Goal: Task Accomplishment & Management: Manage account settings

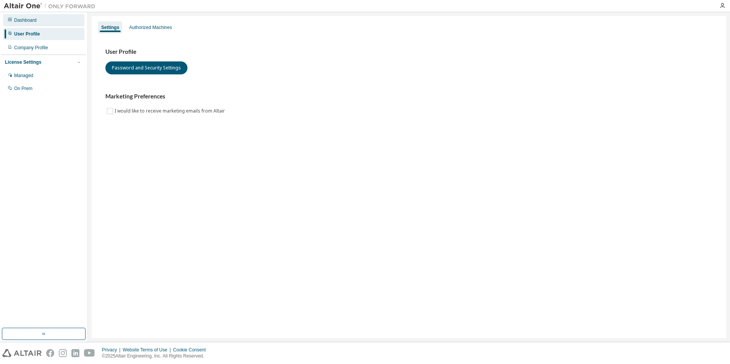
click at [38, 24] on div "Dashboard" at bounding box center [43, 20] width 81 height 12
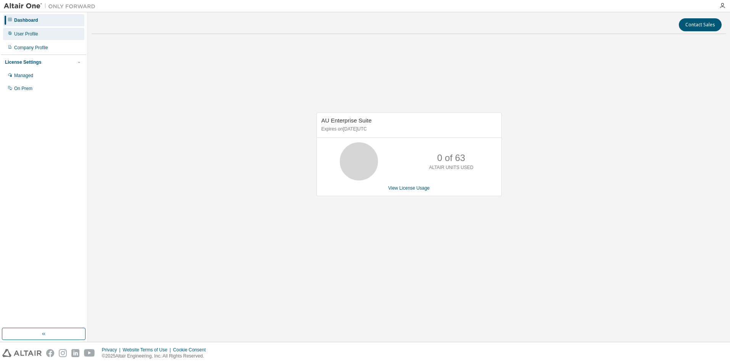
click at [29, 33] on div "User Profile" at bounding box center [26, 34] width 24 height 6
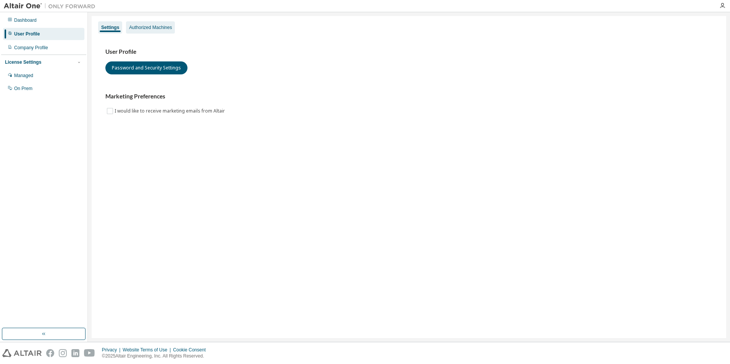
click at [134, 27] on div "Authorized Machines" at bounding box center [150, 27] width 43 height 6
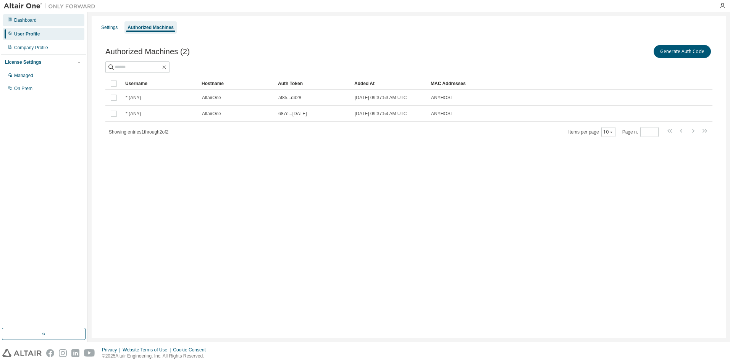
click at [24, 18] on div "Dashboard" at bounding box center [25, 20] width 23 height 6
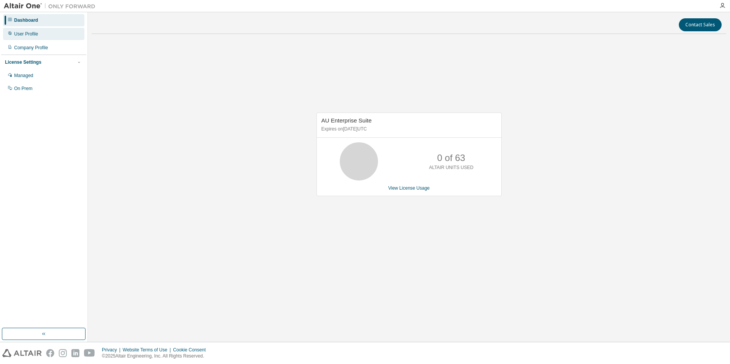
click at [27, 33] on div "User Profile" at bounding box center [26, 34] width 24 height 6
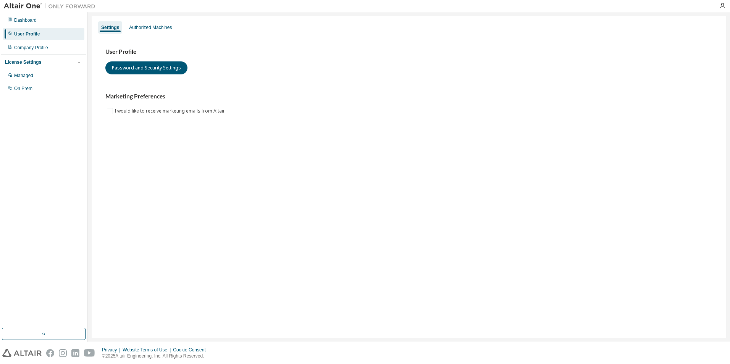
click at [275, 147] on div "Settings Authorized Machines User Profile Password and Security Settings Market…" at bounding box center [409, 177] width 634 height 322
